Goal: Navigation & Orientation: Understand site structure

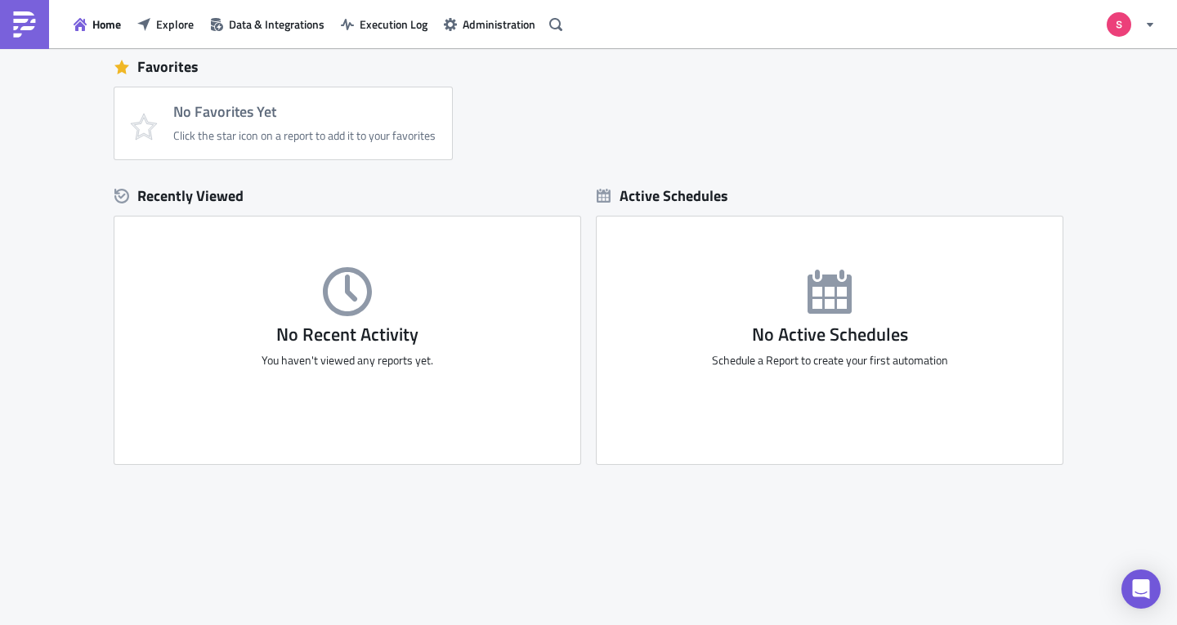
scroll to position [52, 0]
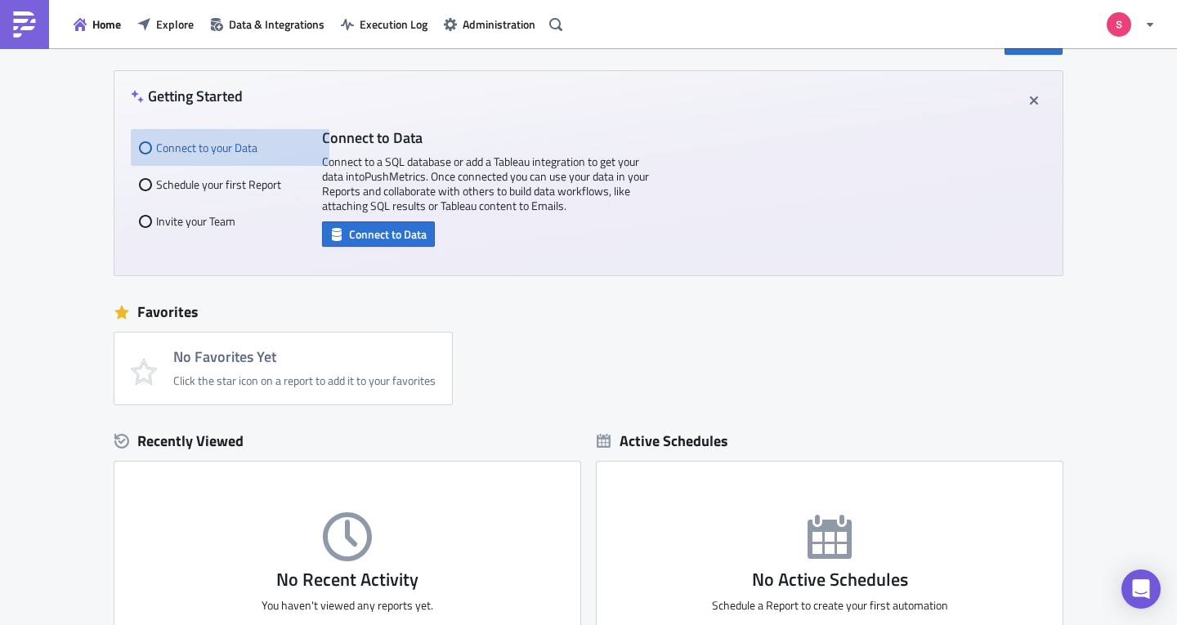
click at [14, 16] on img at bounding box center [24, 24] width 26 height 26
click at [98, 31] on span "Home" at bounding box center [106, 24] width 29 height 17
click at [182, 29] on span "Explore" at bounding box center [175, 24] width 38 height 17
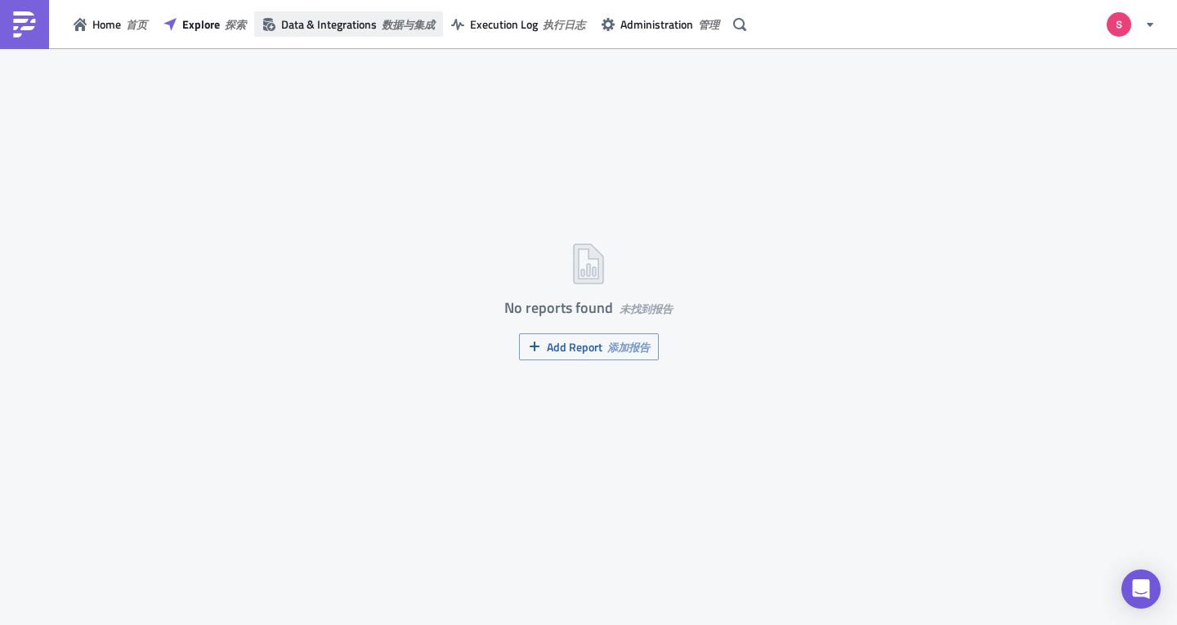
click at [369, 29] on span "Data & Integrations 数据与集成" at bounding box center [358, 24] width 154 height 17
